Goal: Complete application form: Complete application form

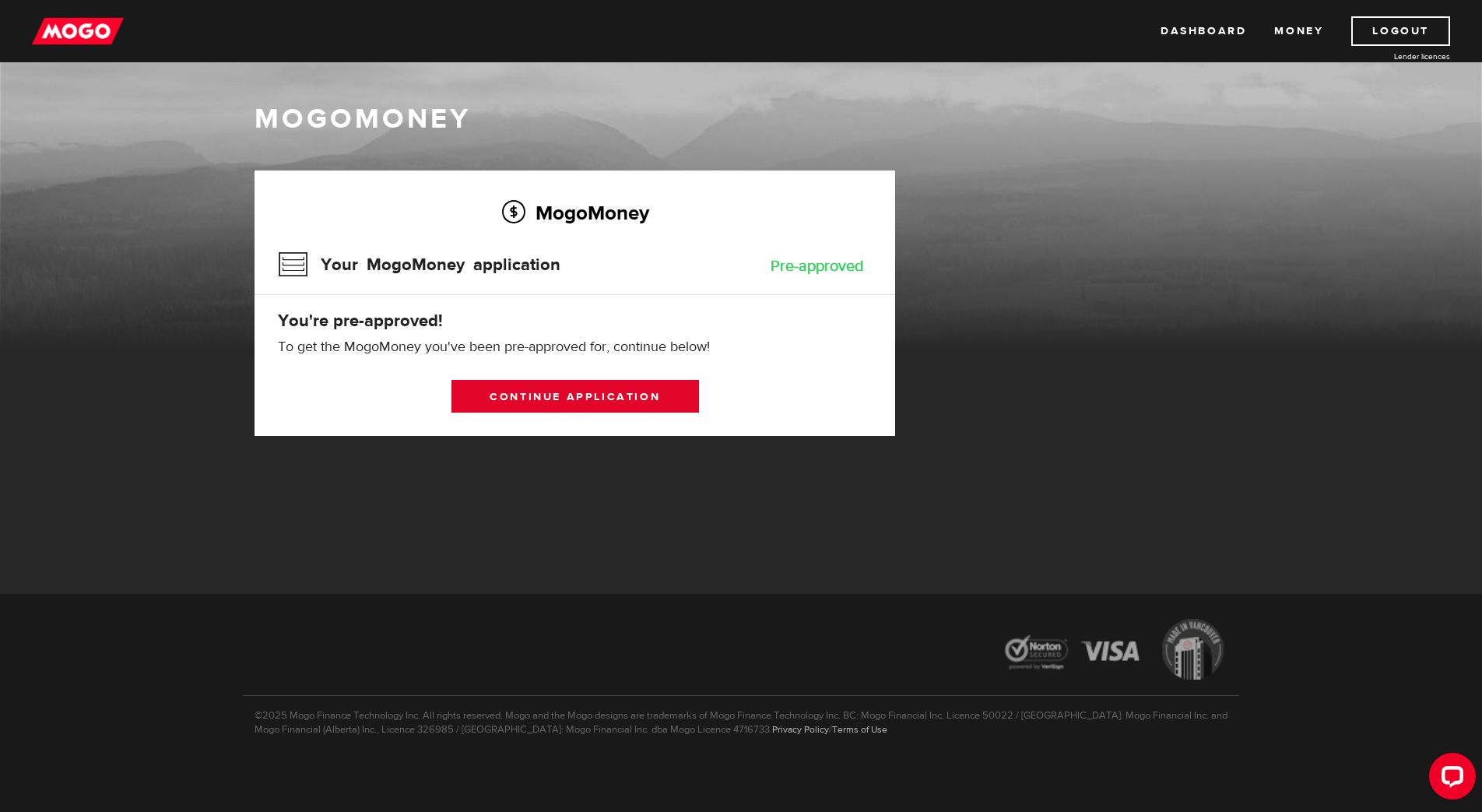
click at [632, 395] on link "Continue application" at bounding box center [575, 396] width 247 height 33
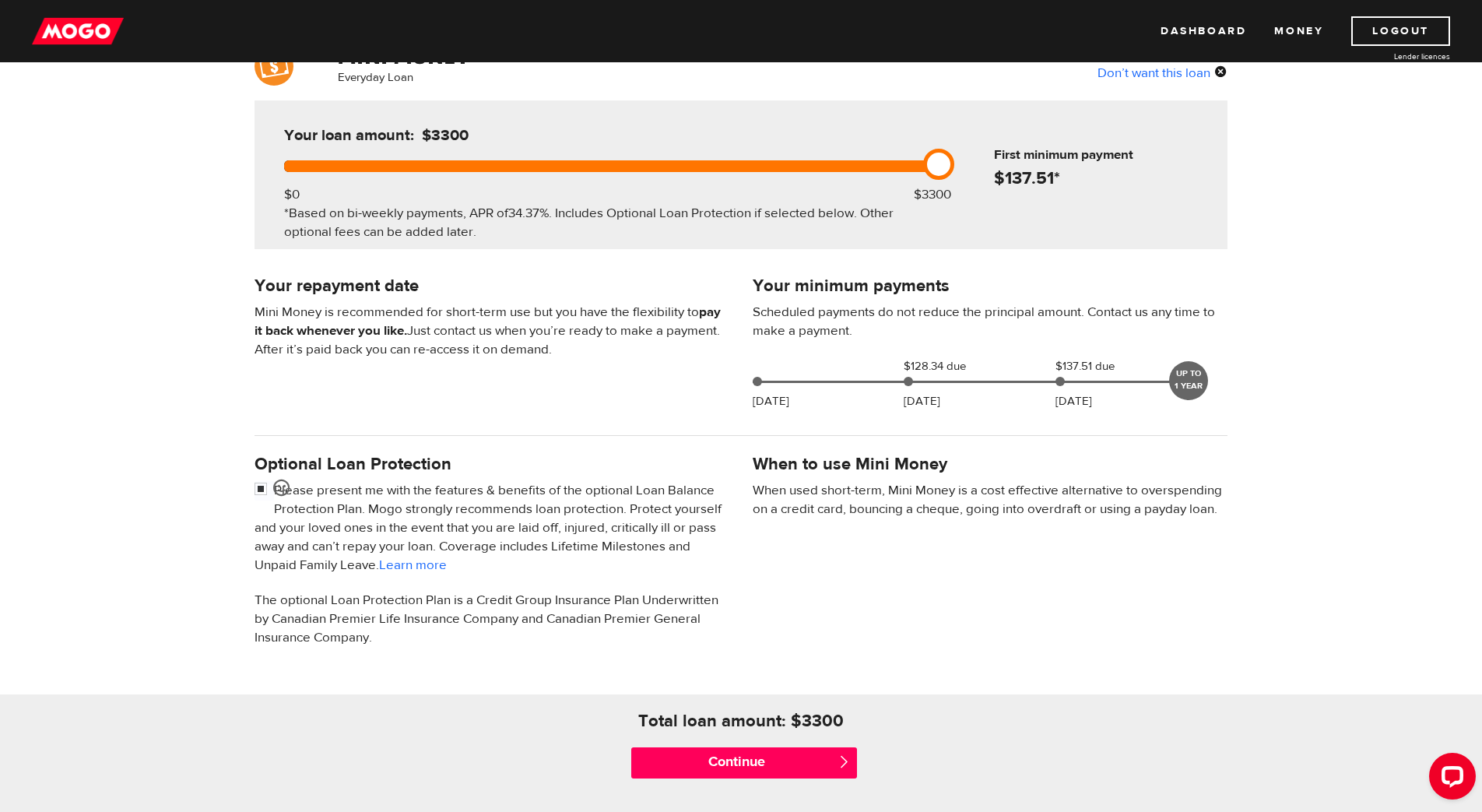
scroll to position [143, 0]
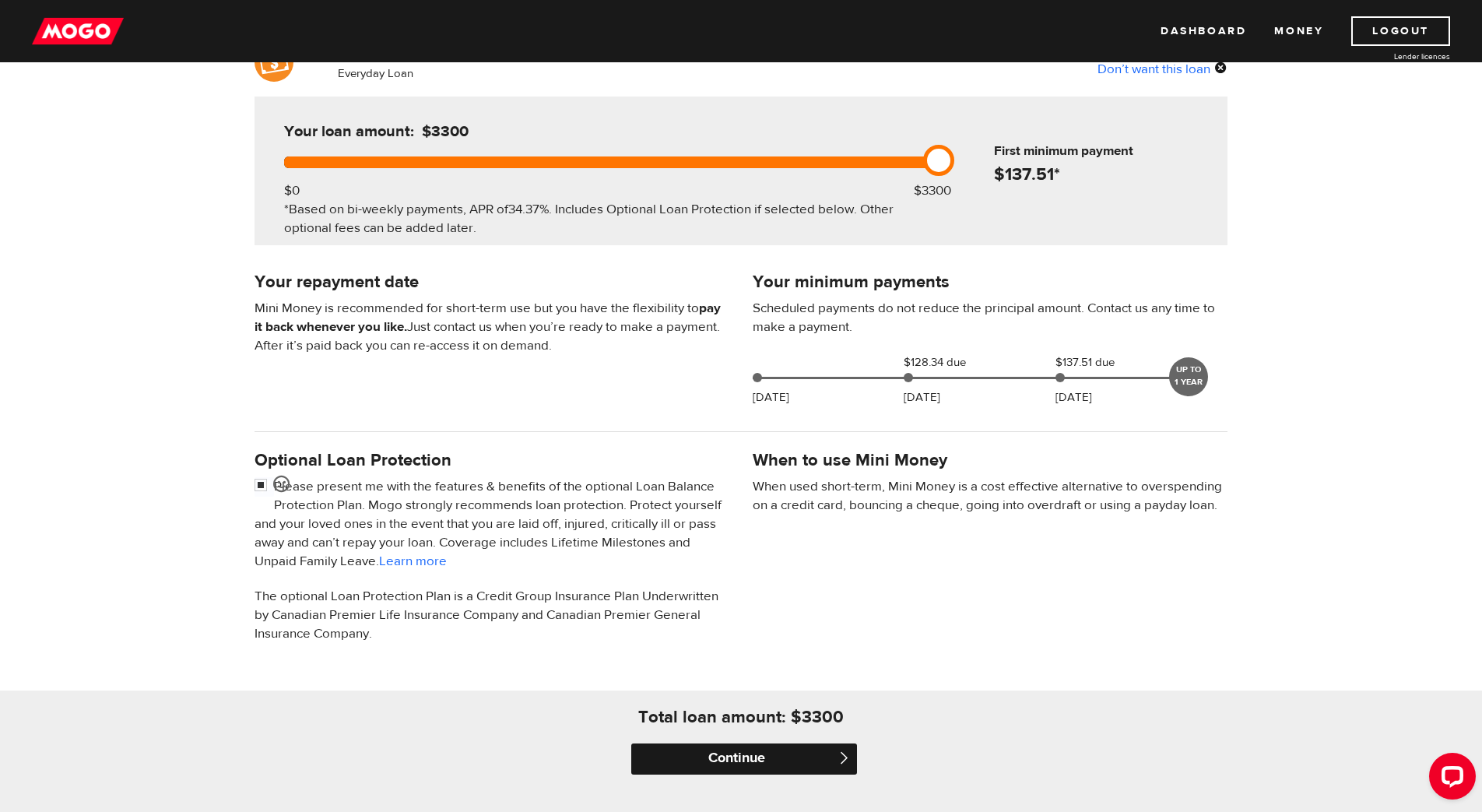
click at [756, 766] on input "Continue" at bounding box center [744, 759] width 226 height 31
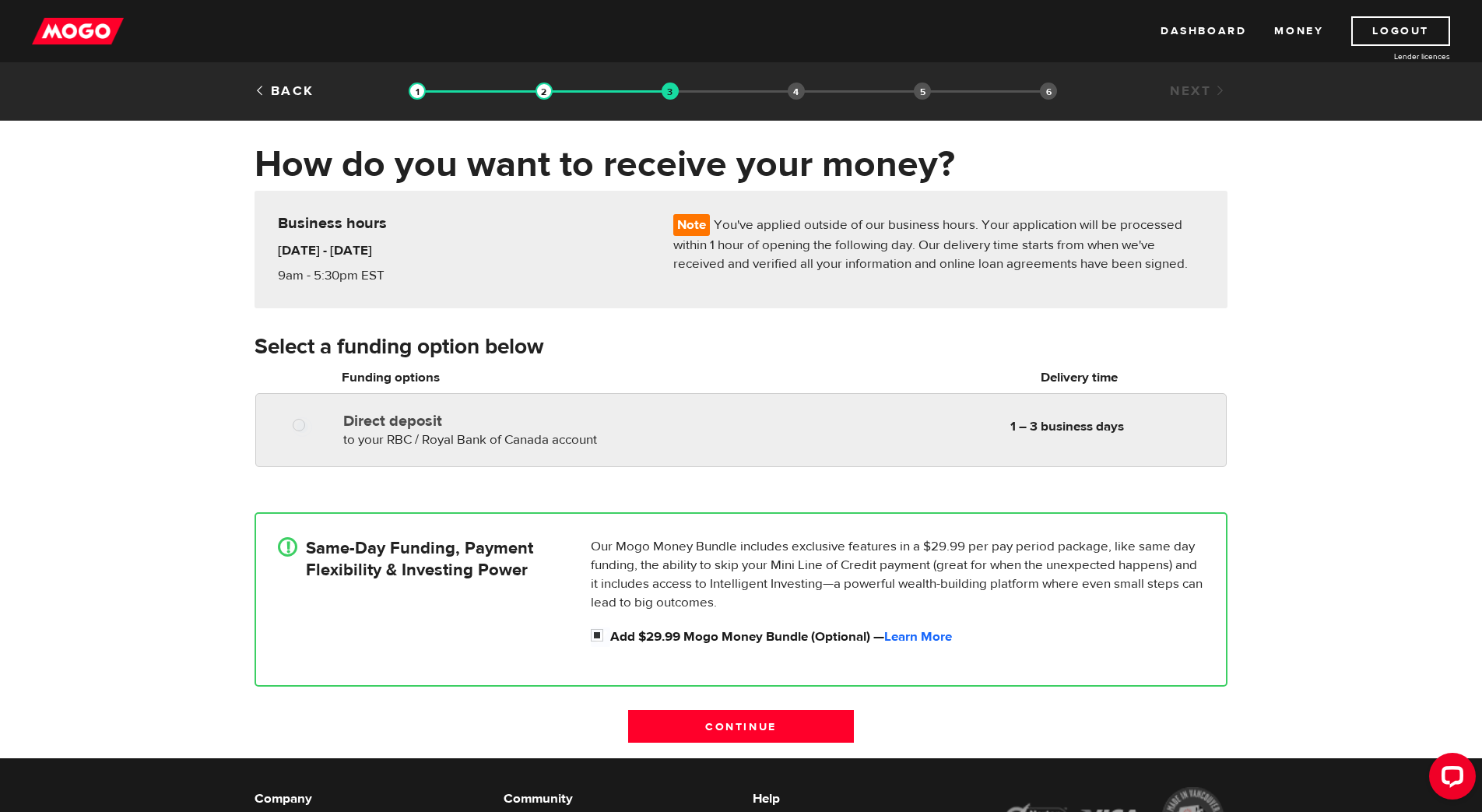
radio input "true"
click at [404, 427] on label "Direct deposit" at bounding box center [522, 421] width 358 height 19
click at [312, 427] on input "Direct deposit" at bounding box center [302, 427] width 20 height 20
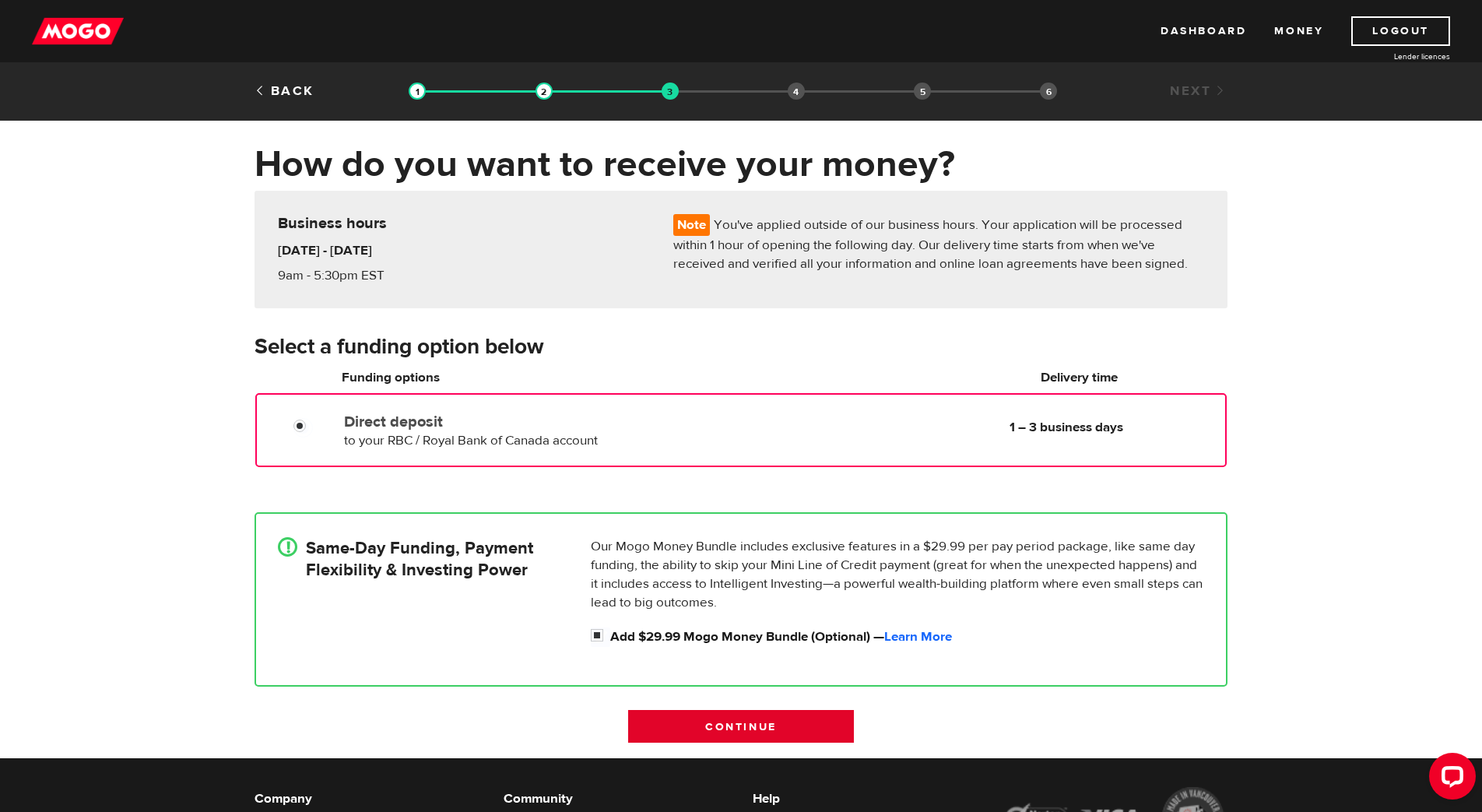
click at [745, 730] on input "Continue" at bounding box center [741, 726] width 226 height 33
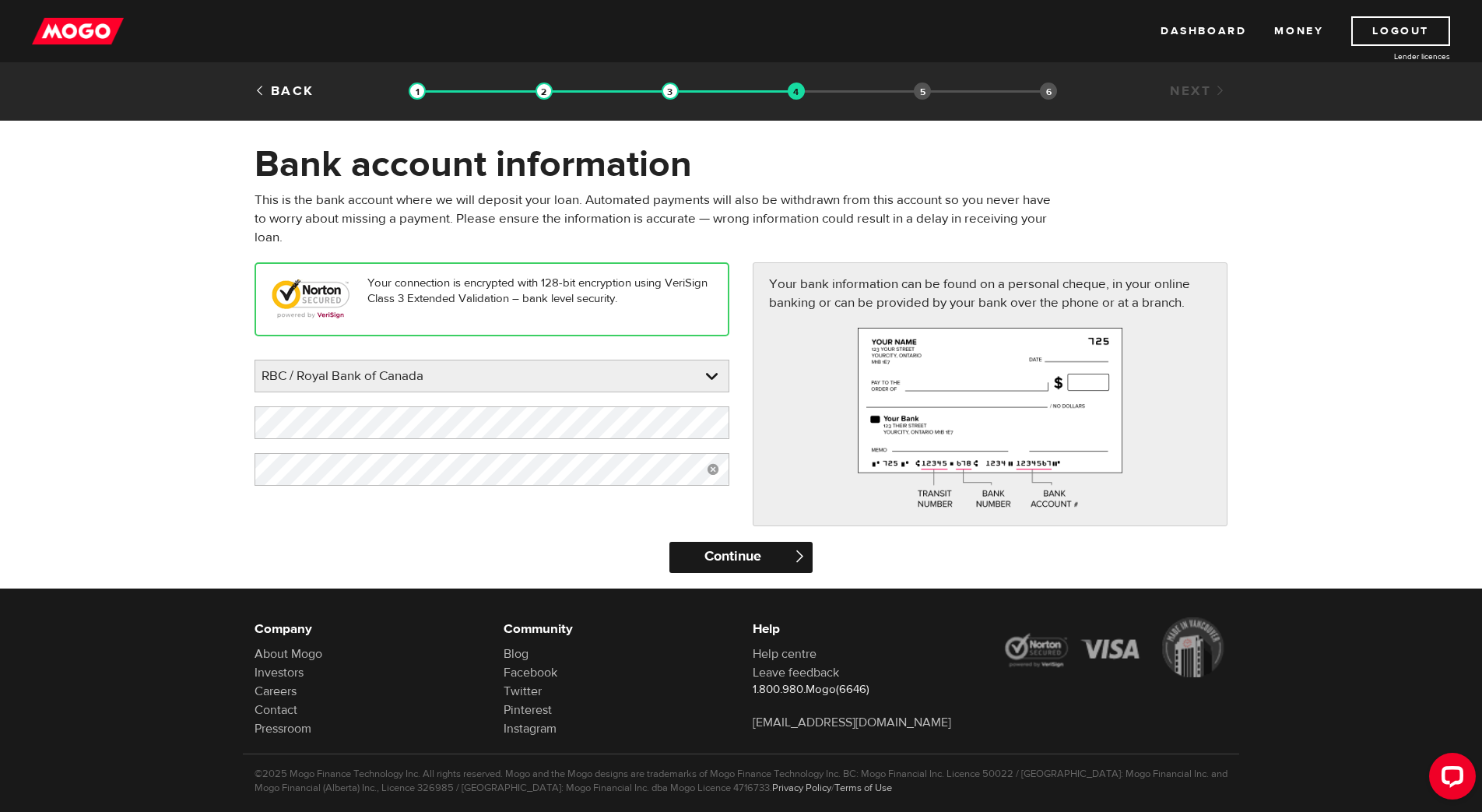
click at [770, 548] on input "Continue" at bounding box center [741, 557] width 142 height 31
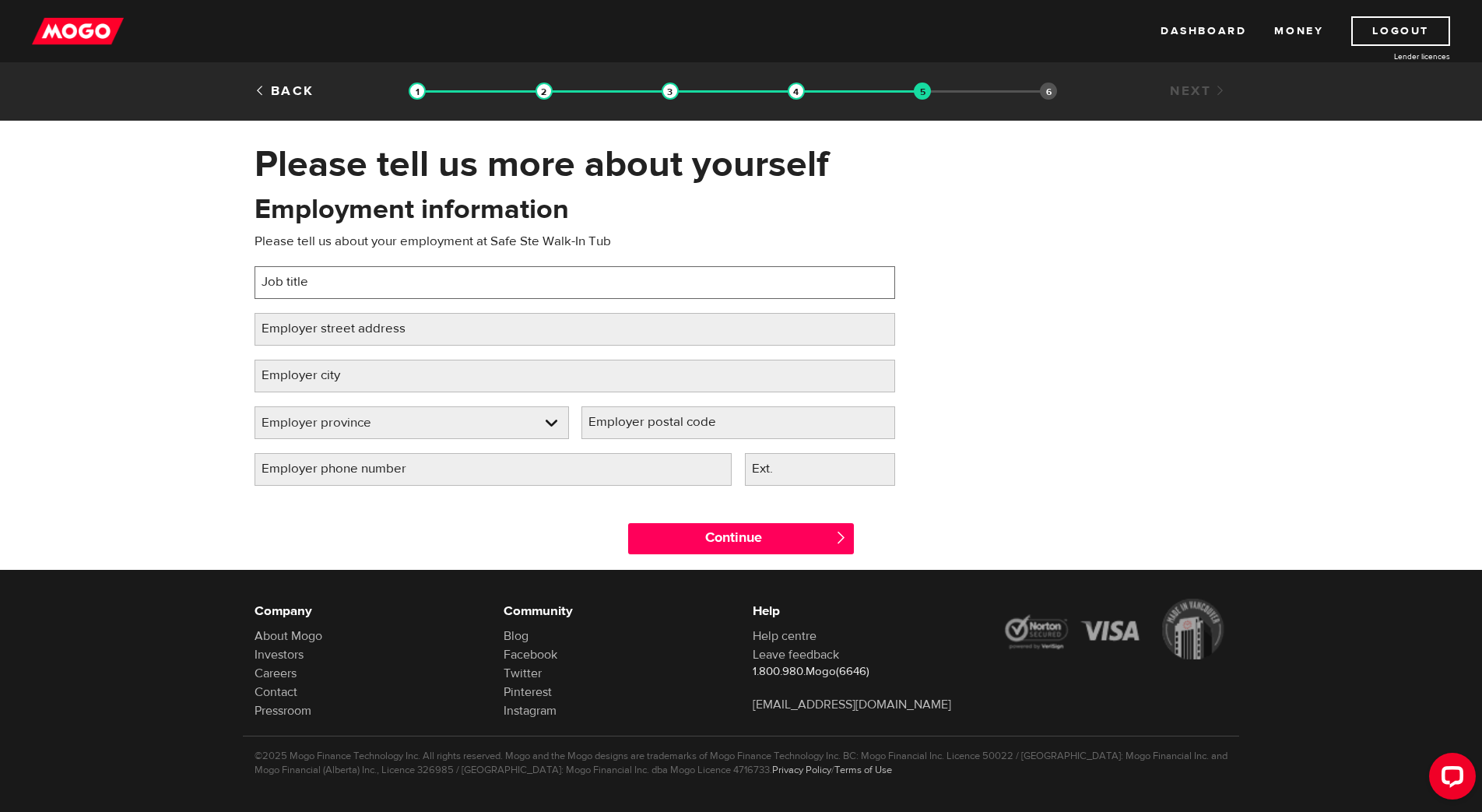
click at [408, 291] on input "Job title" at bounding box center [575, 282] width 640 height 33
drag, startPoint x: 255, startPoint y: 281, endPoint x: 231, endPoint y: 280, distance: 24.0
click at [255, 280] on input "Self" at bounding box center [575, 282] width 640 height 33
type input "Independant Sales Representative"
click at [310, 330] on label "Employer street address" at bounding box center [346, 328] width 183 height 32
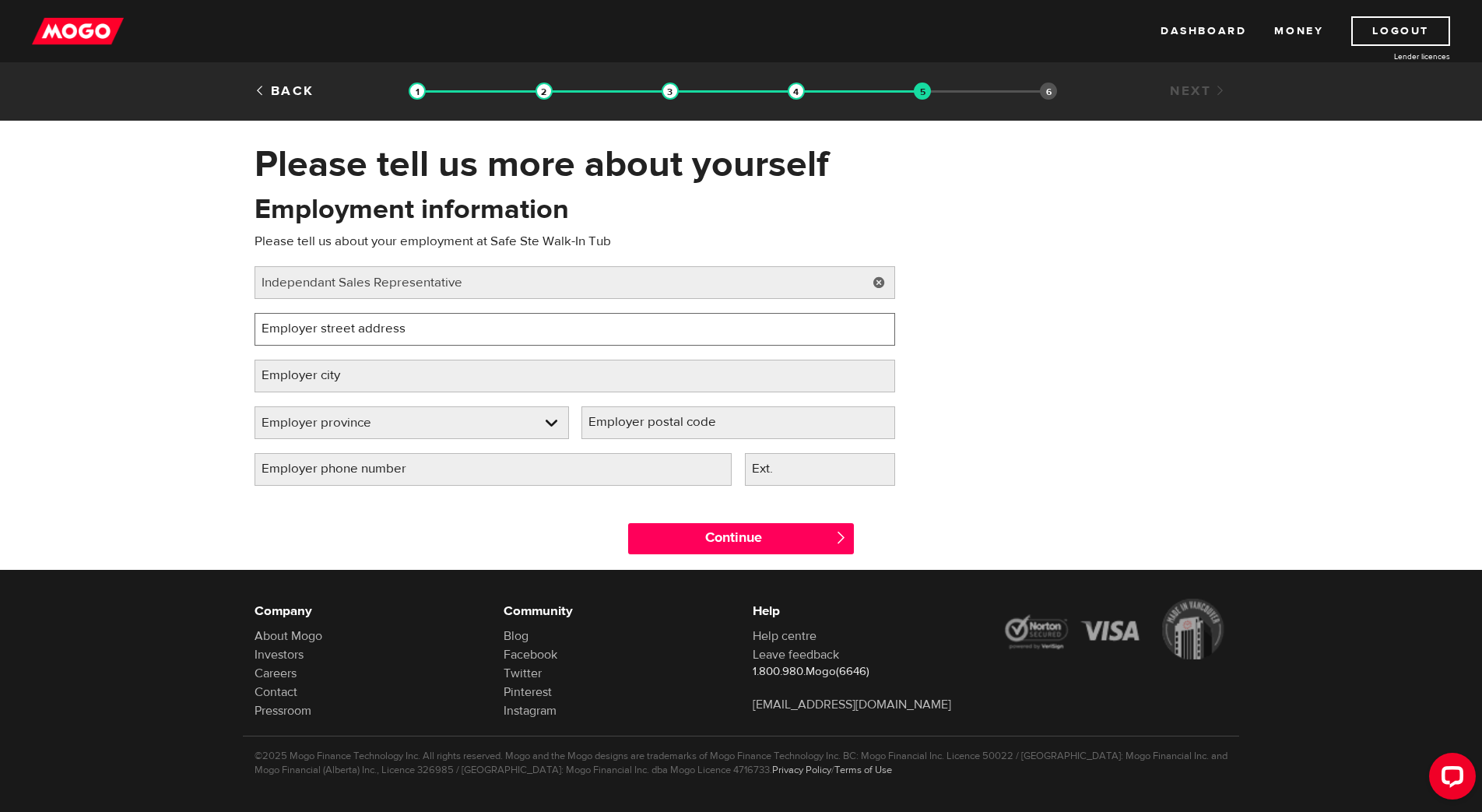
click at [310, 330] on input "Employer street address" at bounding box center [575, 329] width 640 height 33
paste input "2-8555 Greenall Ave"
type input "2-8555 Greenall Ave"
click at [355, 374] on label "Employer city" at bounding box center [314, 375] width 118 height 32
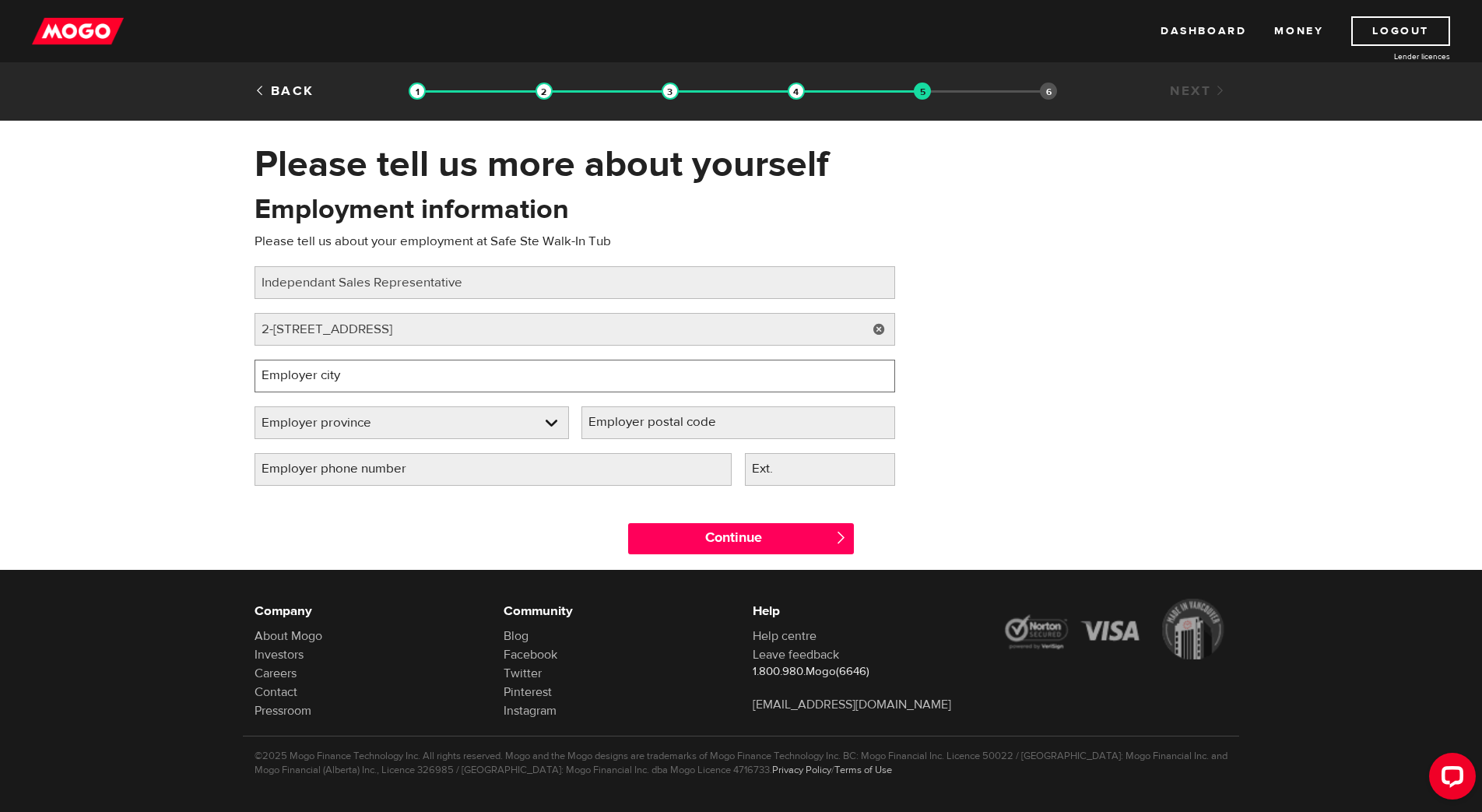
click at [355, 374] on input "Employer city" at bounding box center [575, 376] width 640 height 33
type input "burnaby"
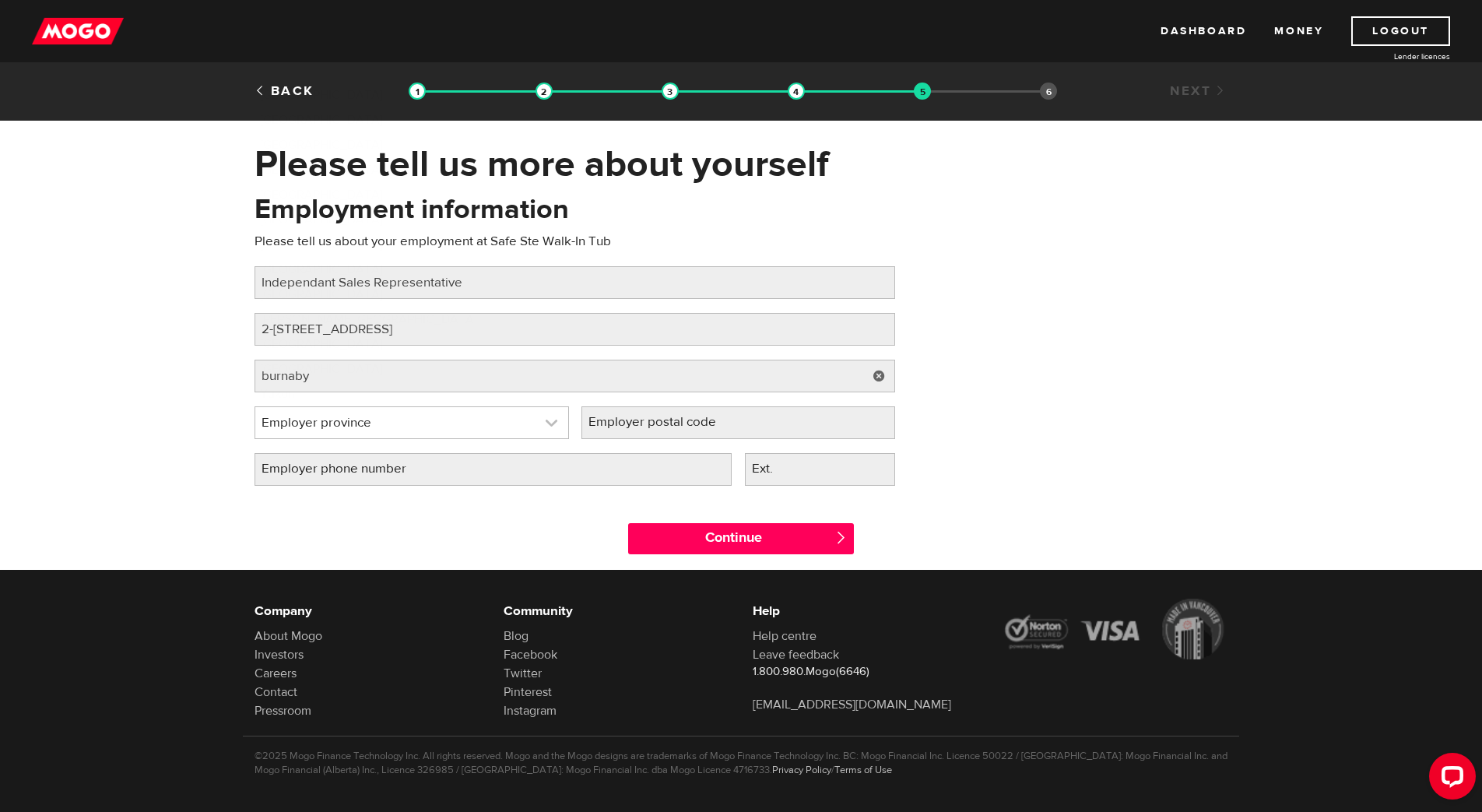
click at [368, 418] on link at bounding box center [412, 422] width 313 height 31
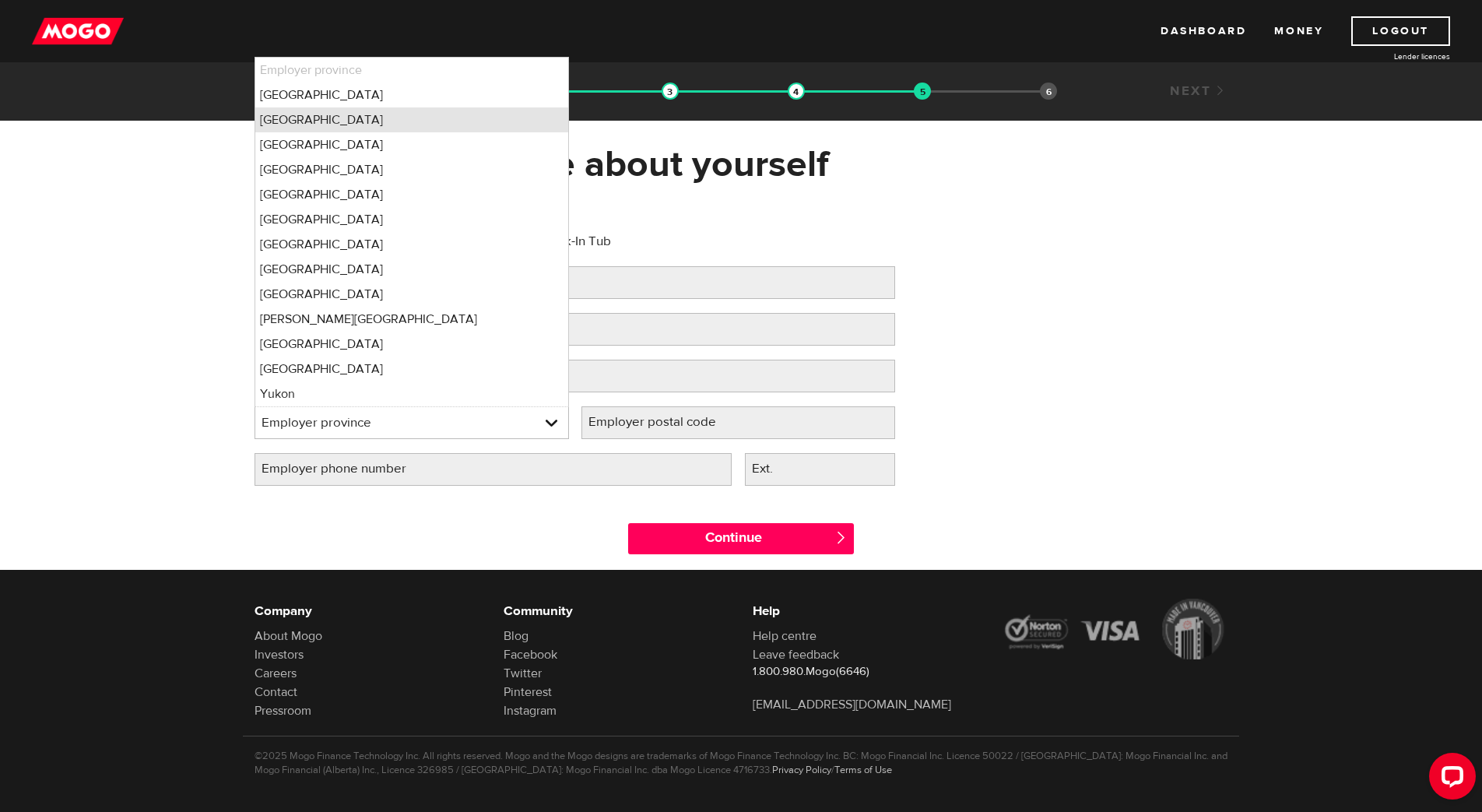
click at [354, 121] on li "British Columbia" at bounding box center [412, 120] width 313 height 25
select select "BC"
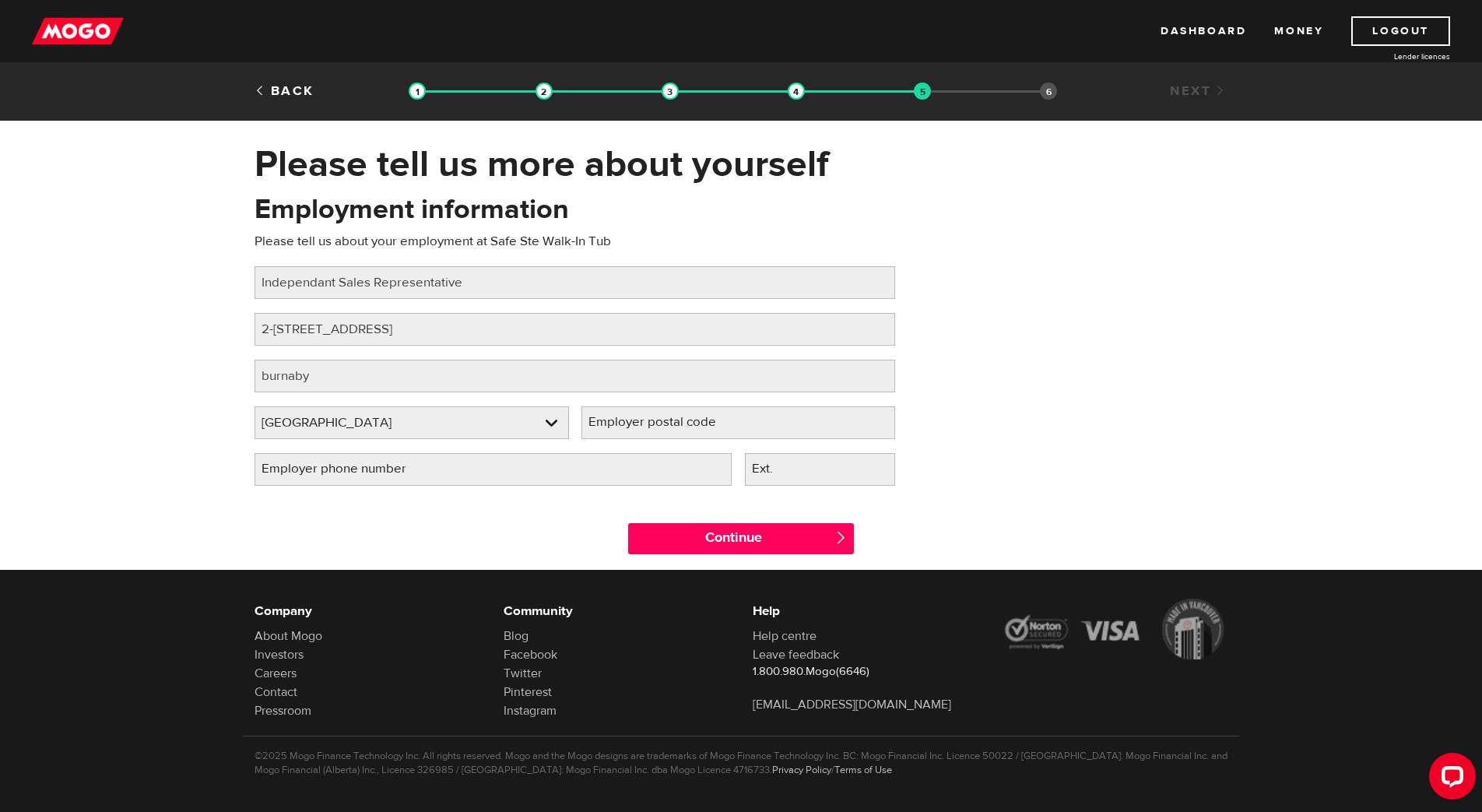
click at [637, 425] on label "Employer postal code" at bounding box center [664, 422] width 166 height 32
click at [637, 425] on input "Employer postal code" at bounding box center [739, 422] width 314 height 33
paste input "V5J 3M8"
type input "V5J 3M8"
click at [483, 477] on input "Employer phone number" at bounding box center [493, 469] width 477 height 33
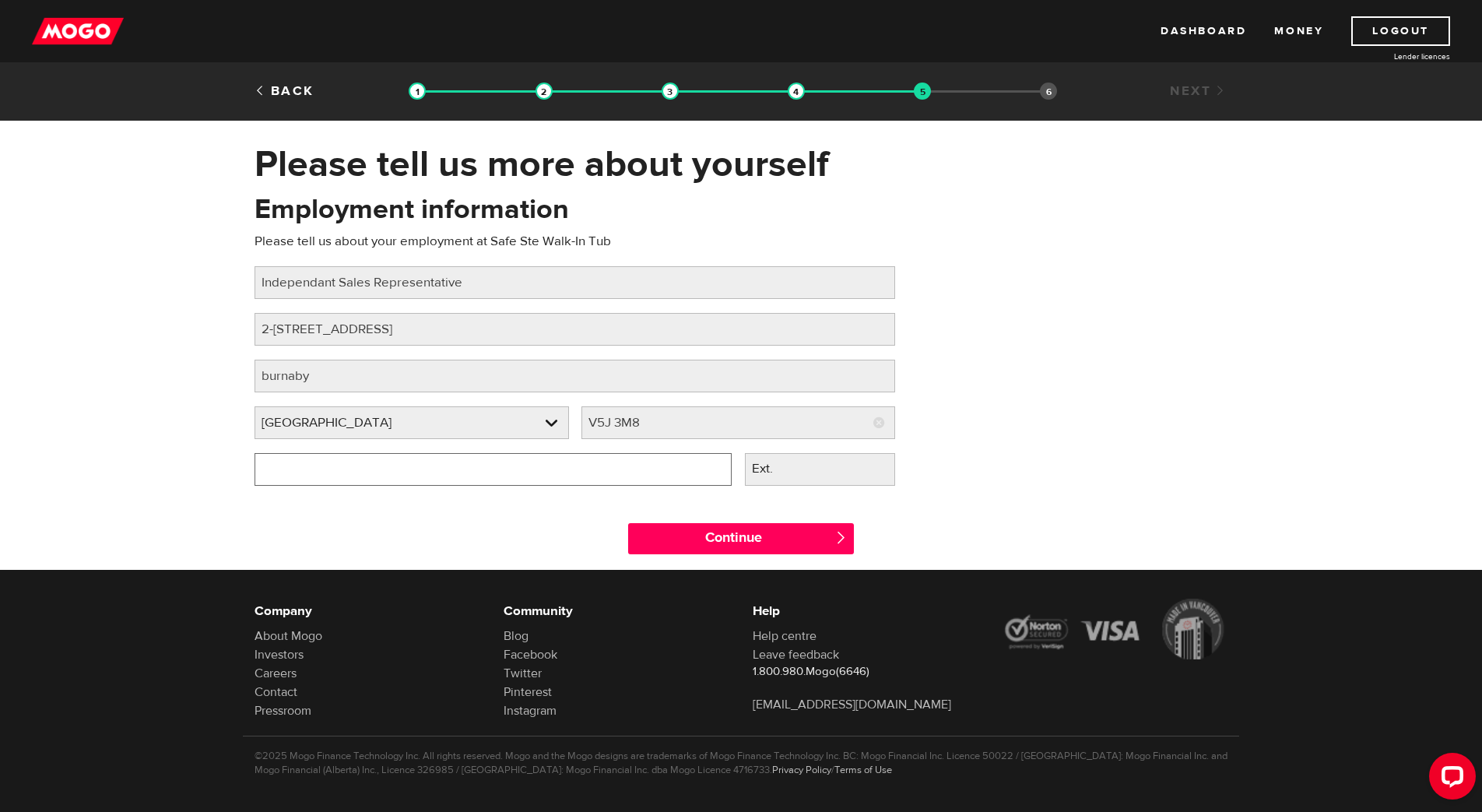
type input "(888) 859-1185"
drag, startPoint x: 1177, startPoint y: 470, endPoint x: 1168, endPoint y: 473, distance: 9.5
click at [1177, 471] on div "Employment information Please tell us about your employment at Safe Ste Walk-In…" at bounding box center [741, 345] width 996 height 309
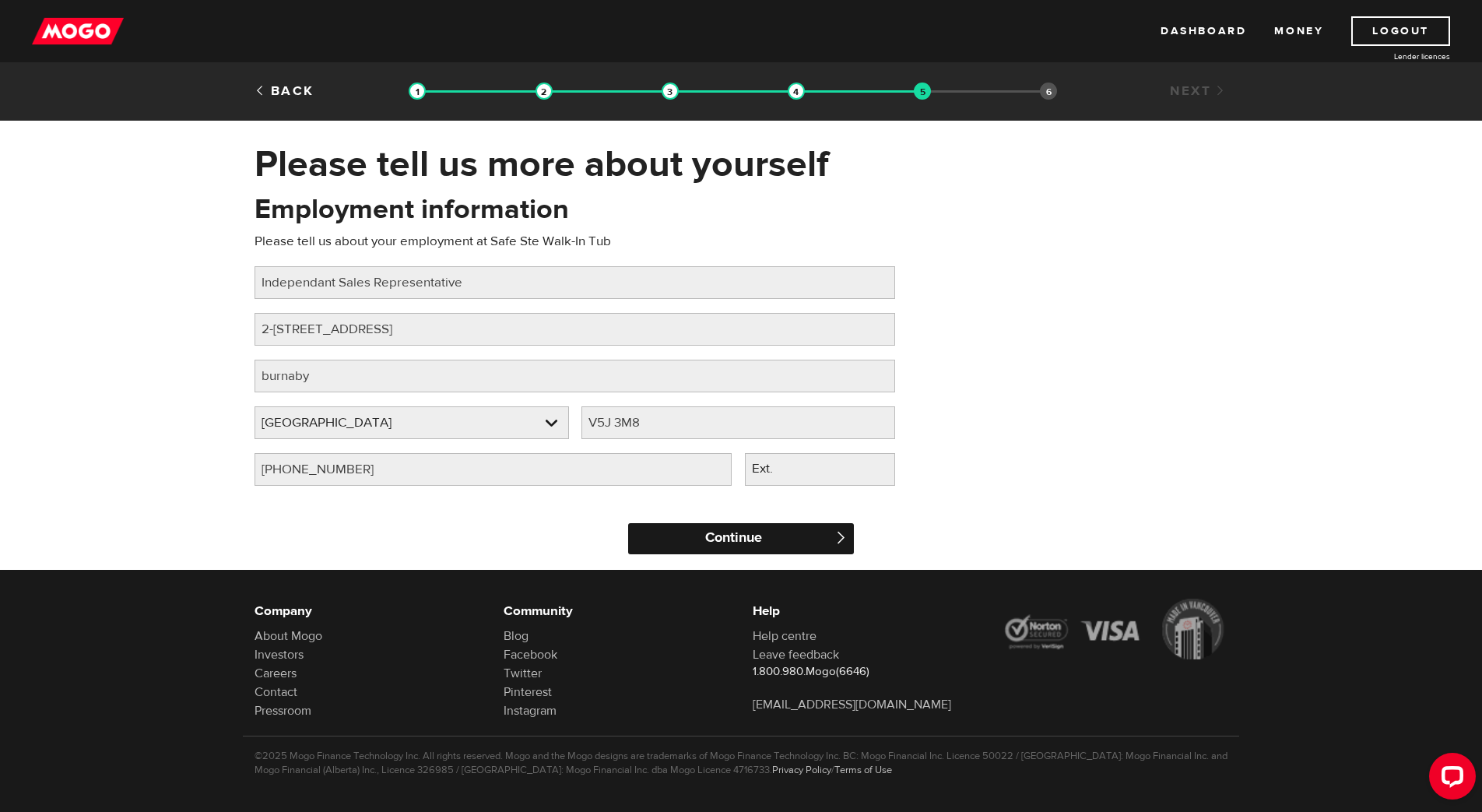
click at [766, 542] on input "Continue" at bounding box center [741, 539] width 226 height 31
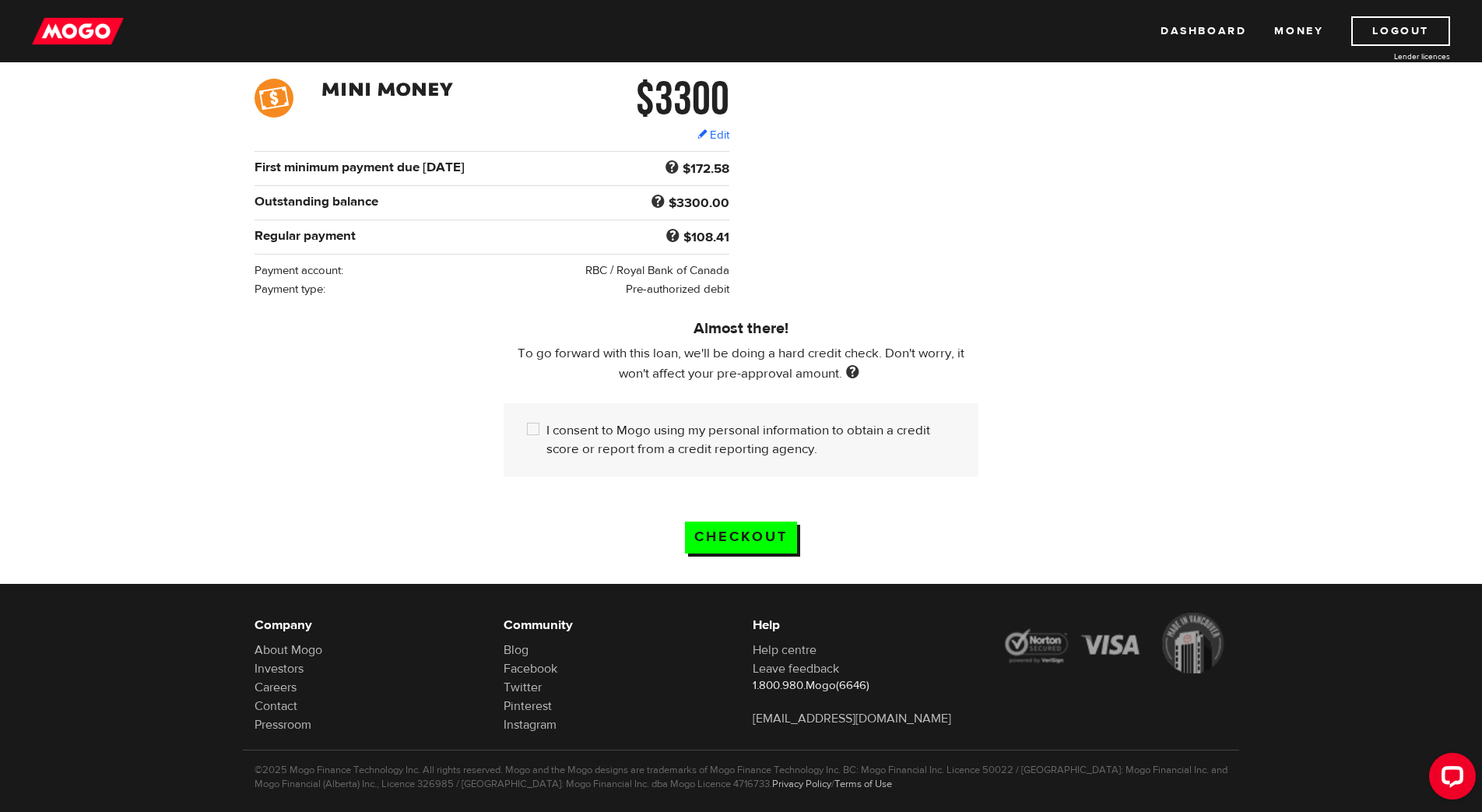
scroll to position [238, 0]
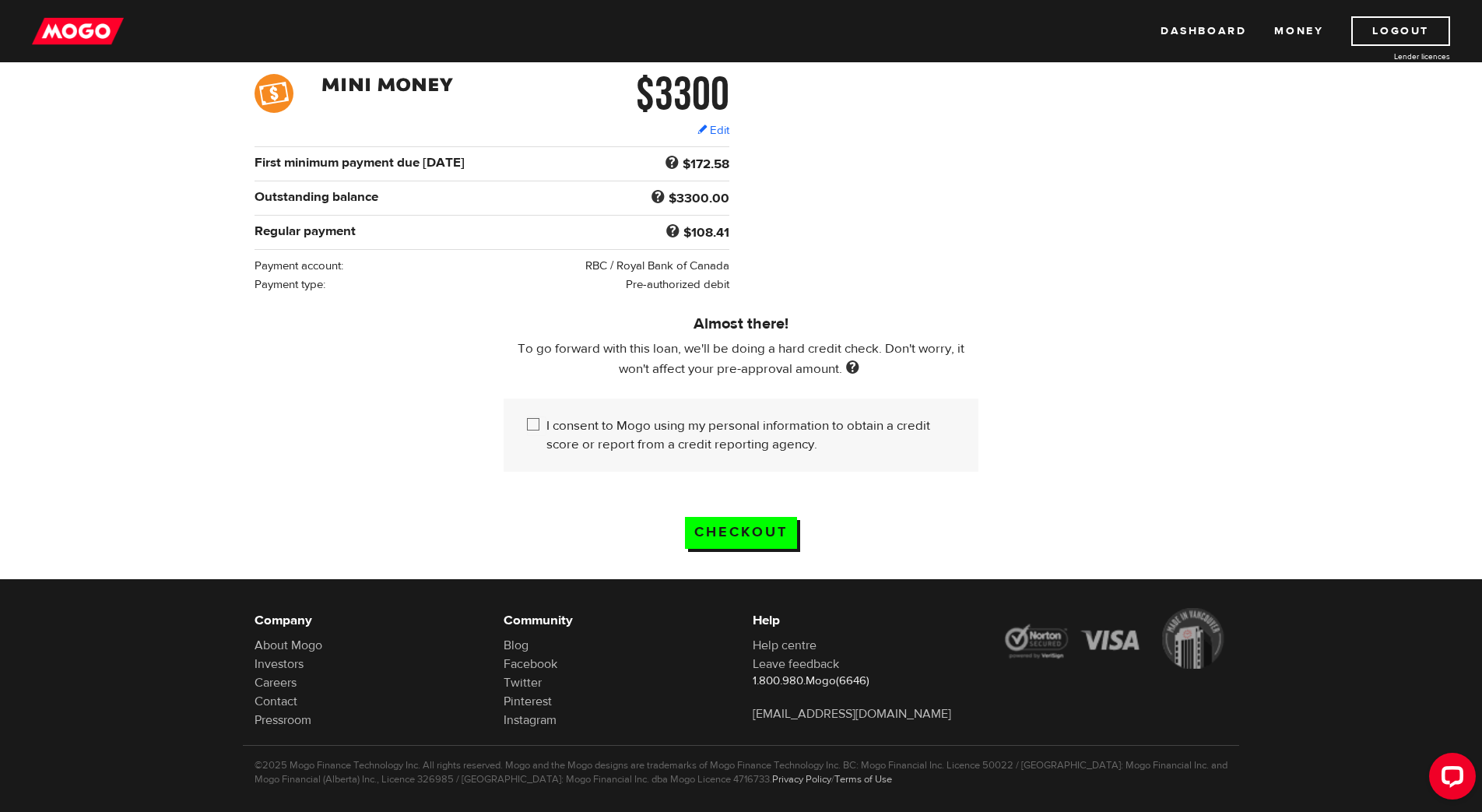
click at [535, 417] on input "I consent to Mogo using my personal information to obtain a credit score or rep…" at bounding box center [537, 426] width 20 height 20
checkbox input "true"
click at [742, 517] on input "Checkout" at bounding box center [741, 532] width 112 height 32
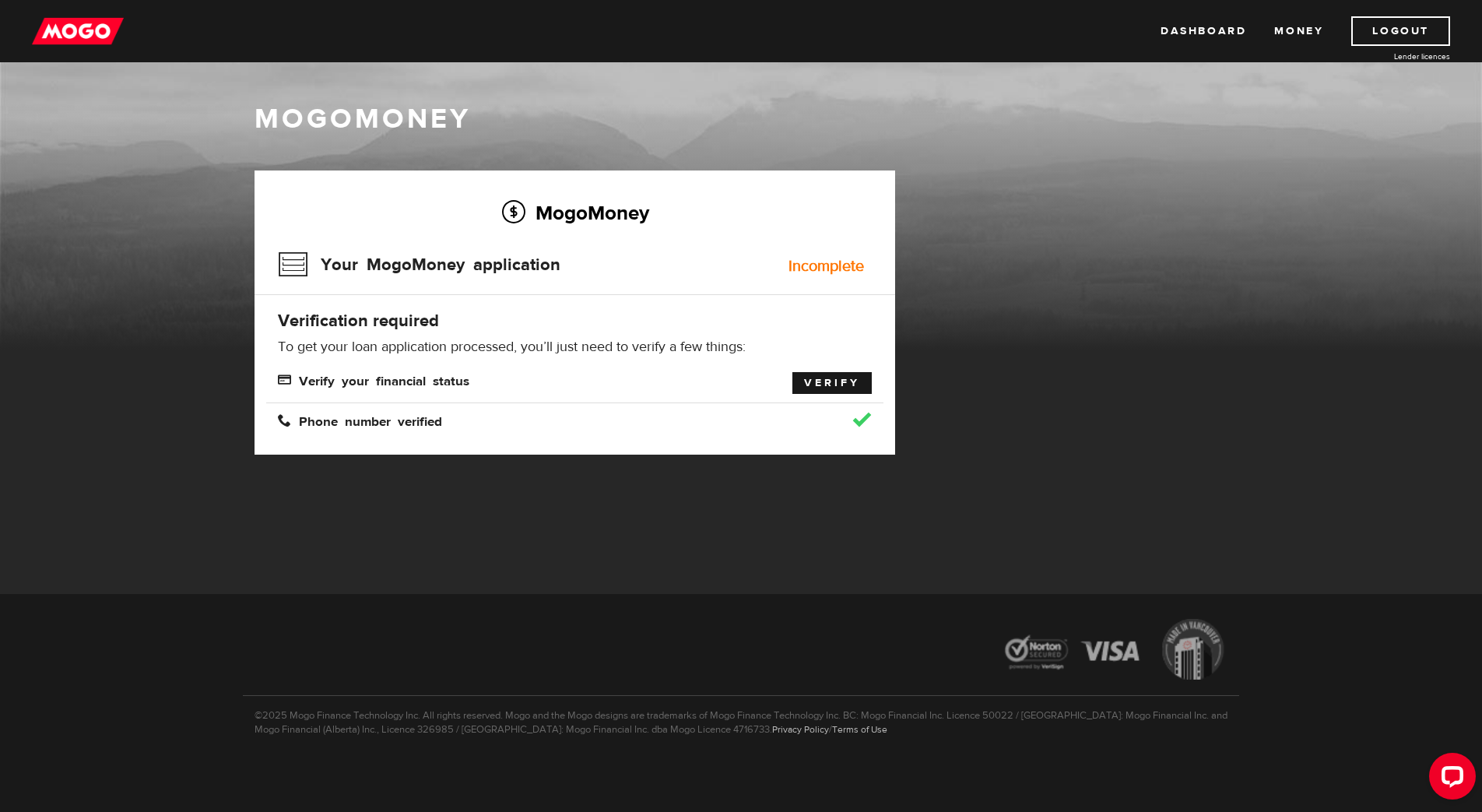
click at [835, 381] on link "Verify" at bounding box center [832, 382] width 79 height 22
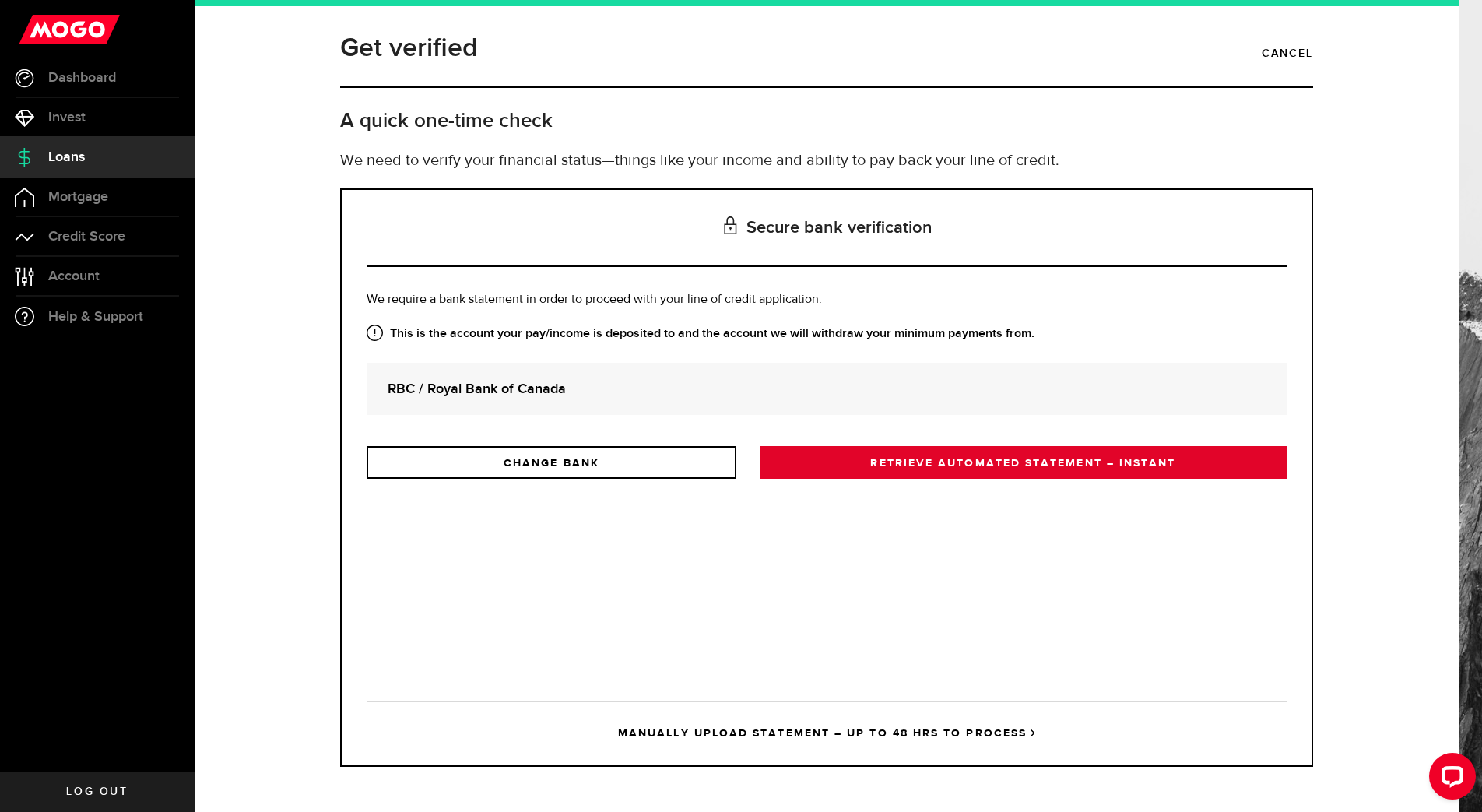
click at [924, 467] on link "RETRIEVE AUTOMATED STATEMENT – INSTANT" at bounding box center [1023, 462] width 527 height 33
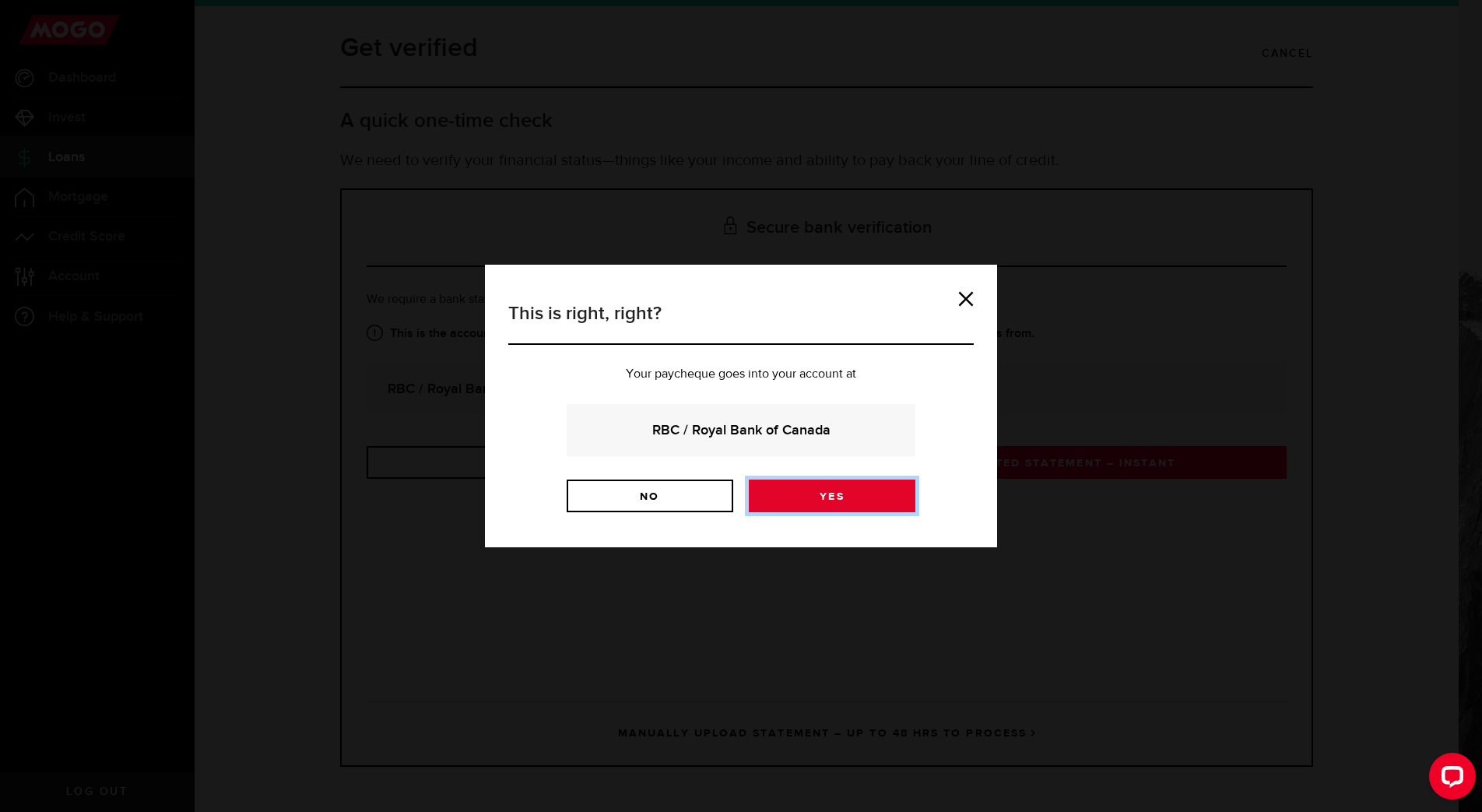
click at [821, 501] on link "Yes" at bounding box center [832, 496] width 166 height 33
